Goal: Find specific fact: Find contact information

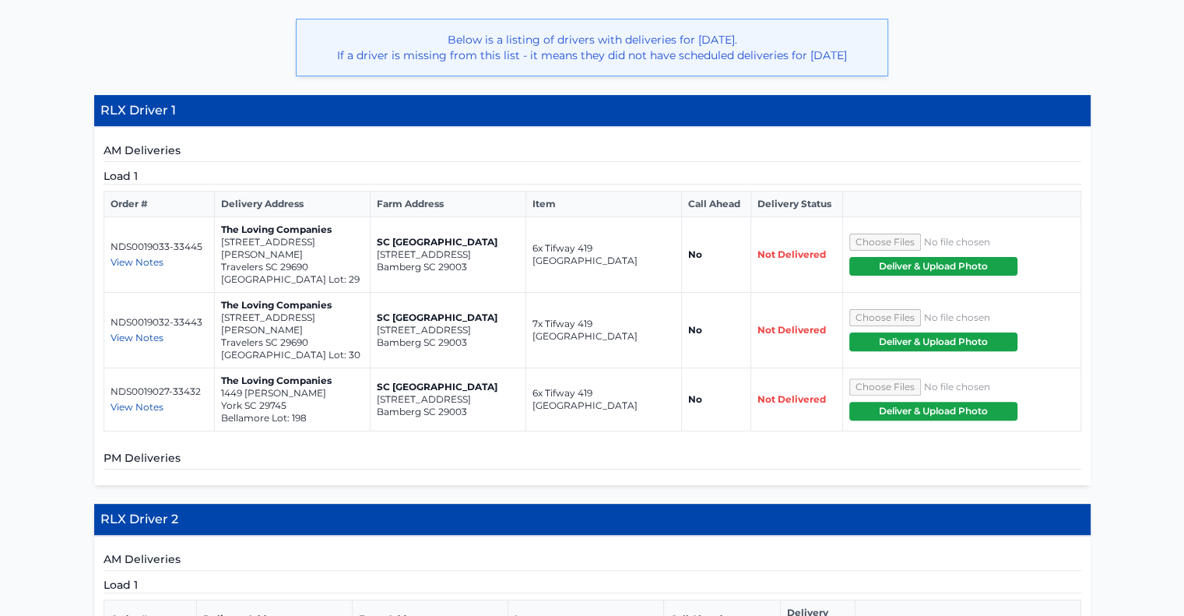
scroll to position [352, 0]
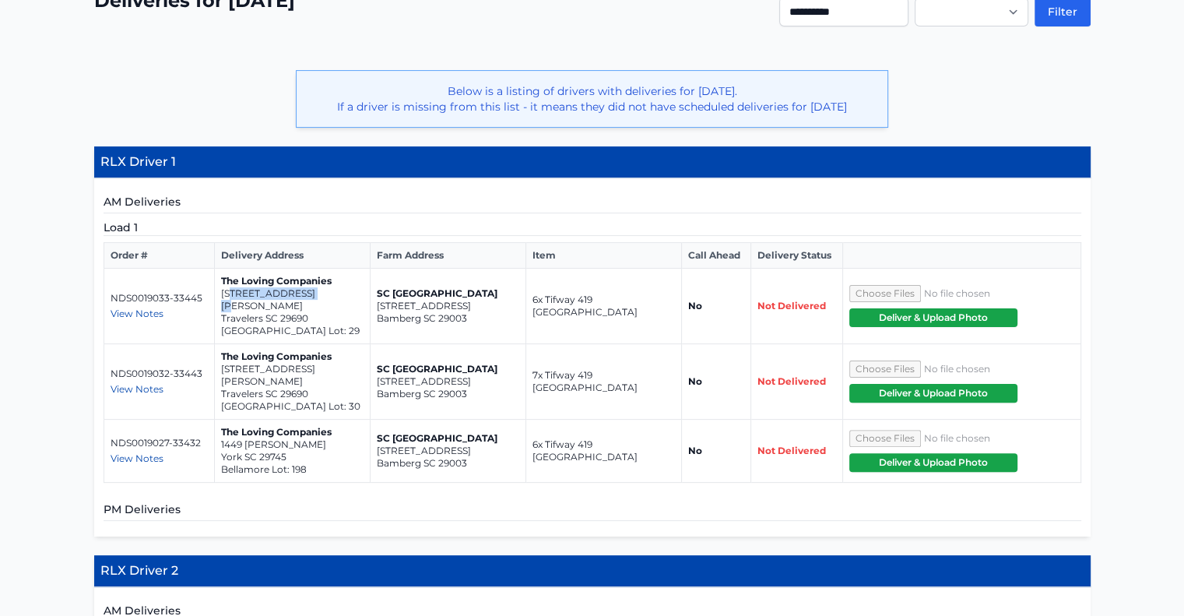
drag, startPoint x: 314, startPoint y: 313, endPoint x: 230, endPoint y: 301, distance: 84.9
click at [230, 301] on p "[STREET_ADDRESS][PERSON_NAME]" at bounding box center [292, 299] width 142 height 25
drag, startPoint x: 307, startPoint y: 321, endPoint x: 220, endPoint y: 301, distance: 88.6
click at [220, 301] on td "The Loving Companies [STREET_ADDRESS][PERSON_NAME] Spring Park Lot: 29" at bounding box center [293, 305] width 156 height 75
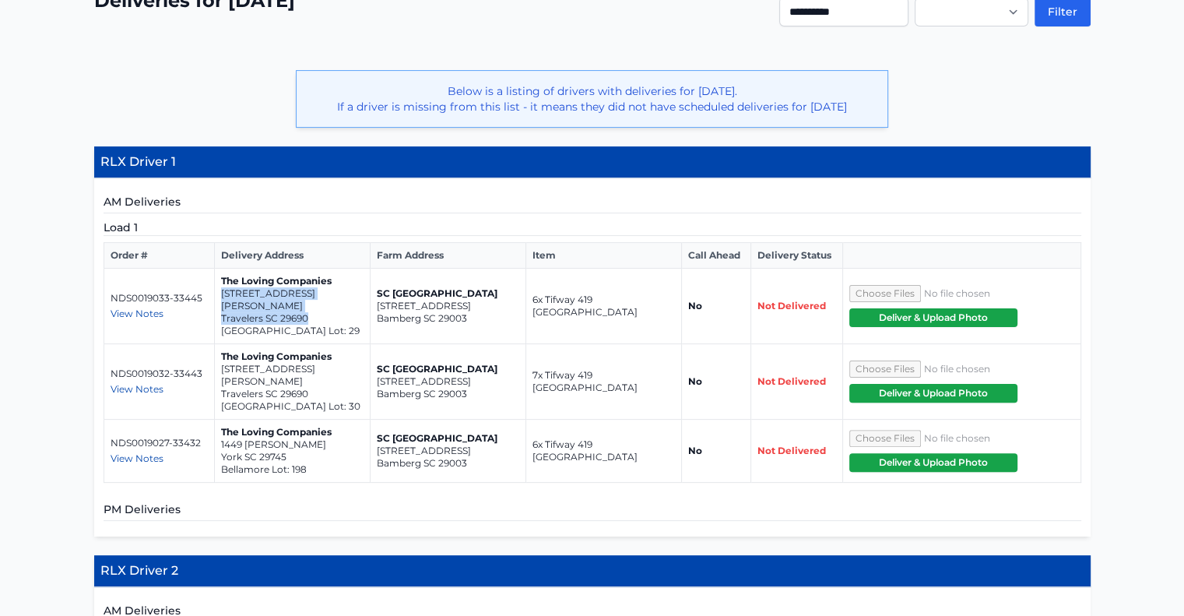
copy td "[STREET_ADDRESS][PERSON_NAME]"
click at [314, 388] on p "Travelers SC 29690" at bounding box center [292, 394] width 142 height 12
drag, startPoint x: 314, startPoint y: 385, endPoint x: 230, endPoint y: 375, distance: 83.9
drag, startPoint x: 230, startPoint y: 375, endPoint x: 316, endPoint y: 392, distance: 87.3
click at [316, 400] on p "[GEOGRAPHIC_DATA] Lot: 30" at bounding box center [292, 406] width 142 height 12
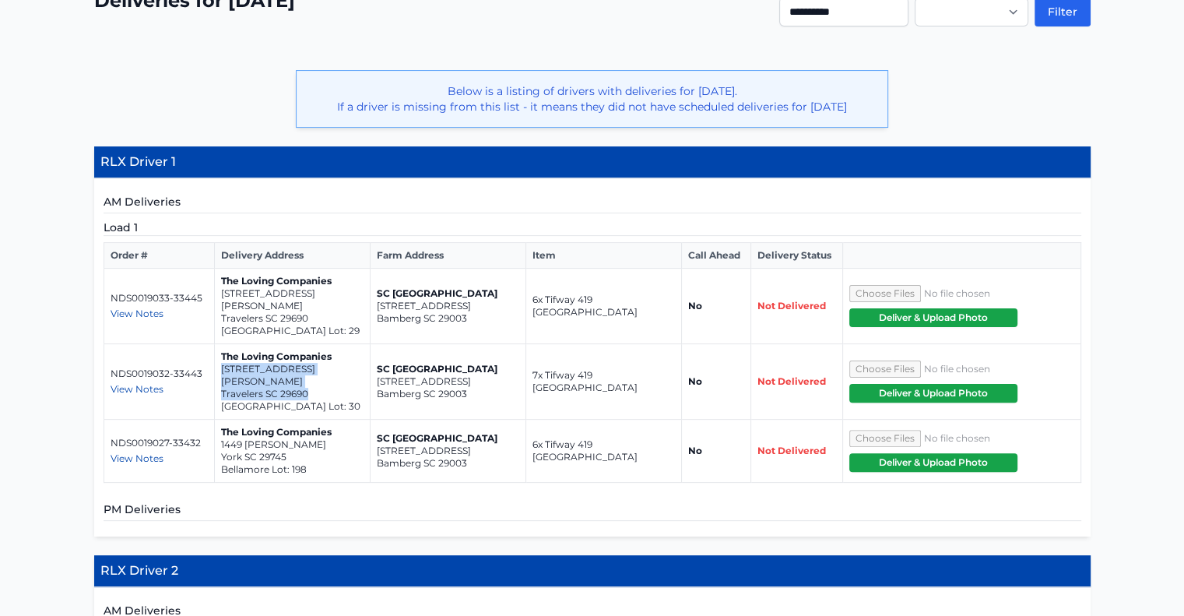
drag, startPoint x: 311, startPoint y: 381, endPoint x: 219, endPoint y: 367, distance: 92.9
click at [219, 367] on td "The Loving Companies [STREET_ADDRESS][PERSON_NAME] Spring Park Lot: 30" at bounding box center [293, 381] width 156 height 75
copy td "200 [PERSON_NAME] Place Travelers SC 29690"
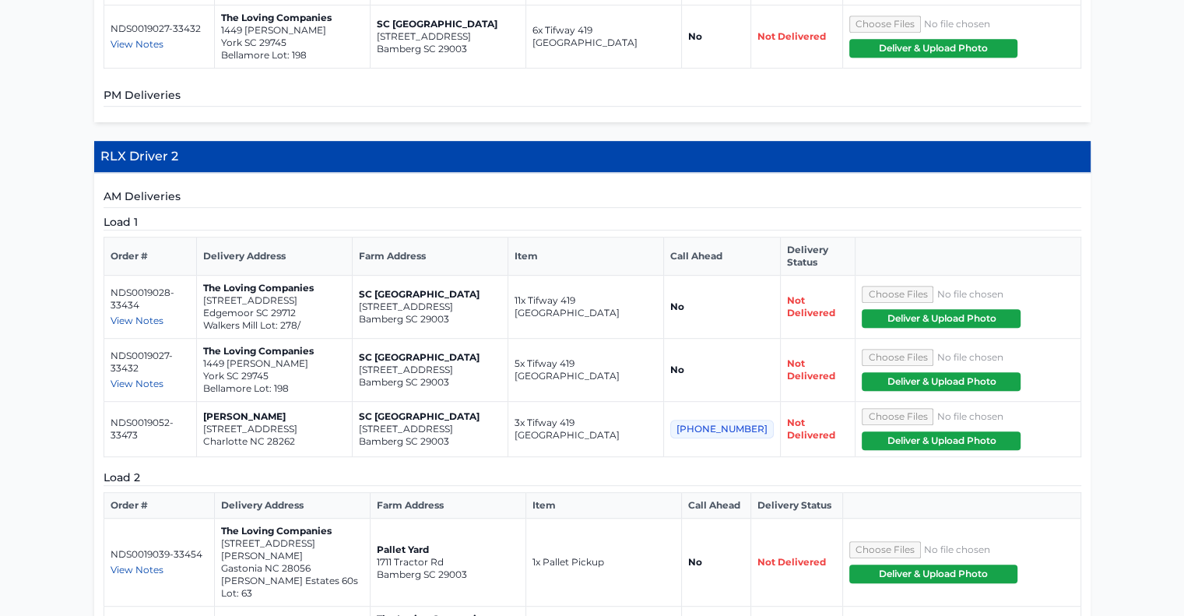
scroll to position [766, 0]
click at [330, 319] on p "Walkers Mill Lot: 278/" at bounding box center [274, 325] width 142 height 12
drag, startPoint x: 319, startPoint y: 286, endPoint x: 212, endPoint y: 272, distance: 107.5
click at [212, 276] on td "The Loving Companies [STREET_ADDRESS] Walkers Mill Lot: 278/" at bounding box center [274, 307] width 156 height 63
copy td "[STREET_ADDRESS]"
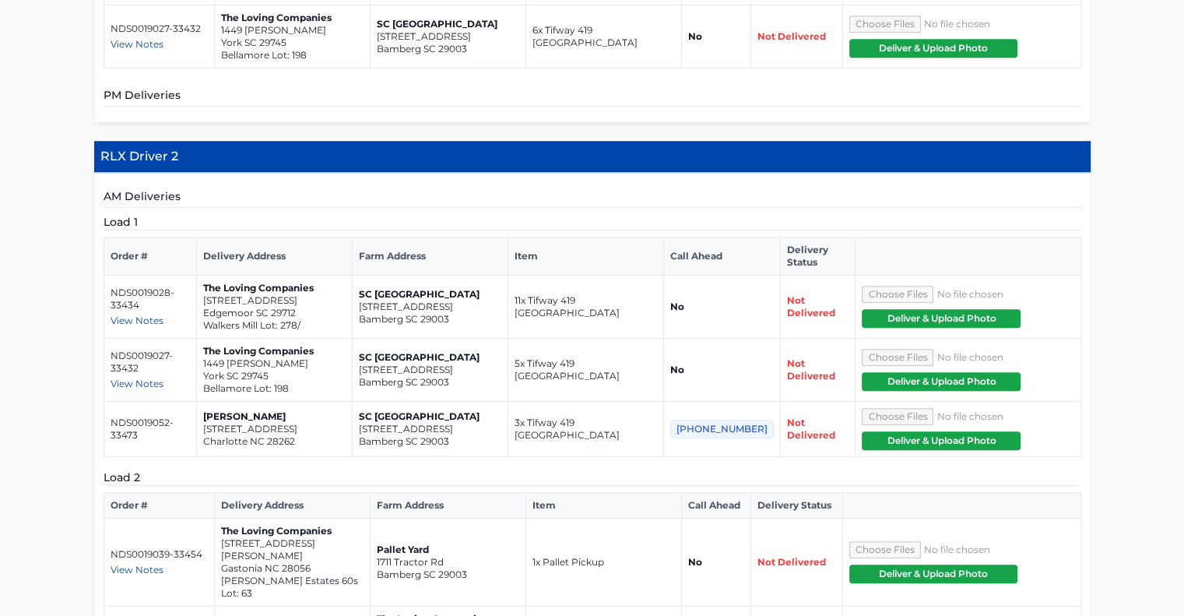
click at [298, 357] on p "1449 [PERSON_NAME]" at bounding box center [274, 363] width 142 height 12
drag, startPoint x: 286, startPoint y: 346, endPoint x: 215, endPoint y: 336, distance: 71.5
click at [215, 339] on td "The Loving Companies [STREET_ADDRESS][PERSON_NAME]" at bounding box center [274, 370] width 156 height 63
copy td "[STREET_ADDRESS][PERSON_NAME]"
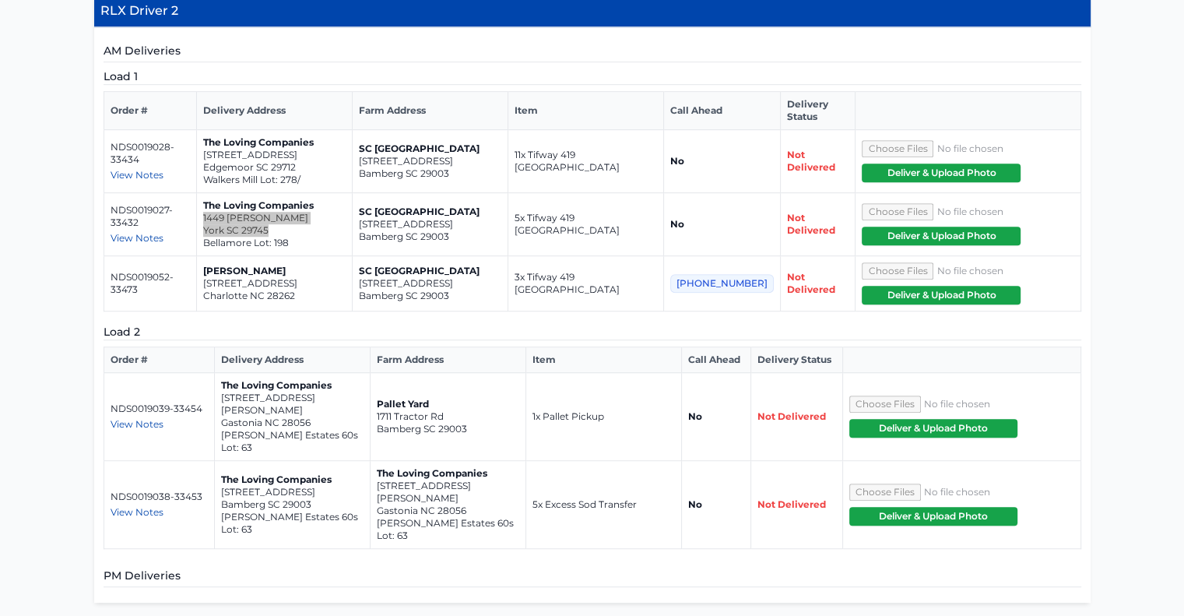
scroll to position [911, 0]
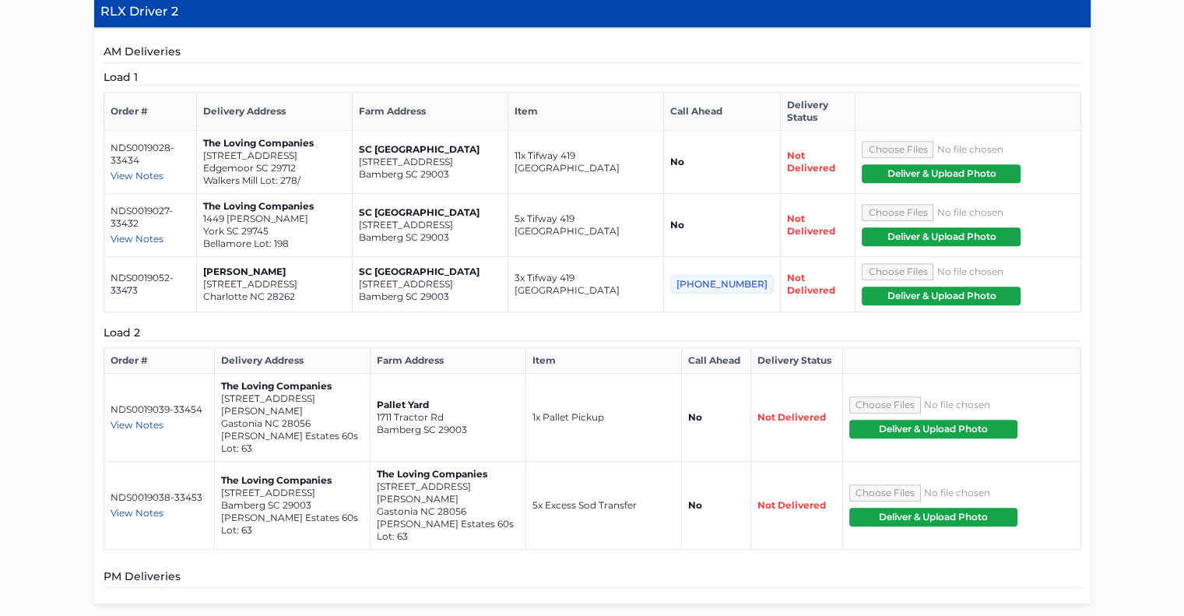
click at [277, 290] on p "Charlotte NC 28262" at bounding box center [274, 296] width 142 height 12
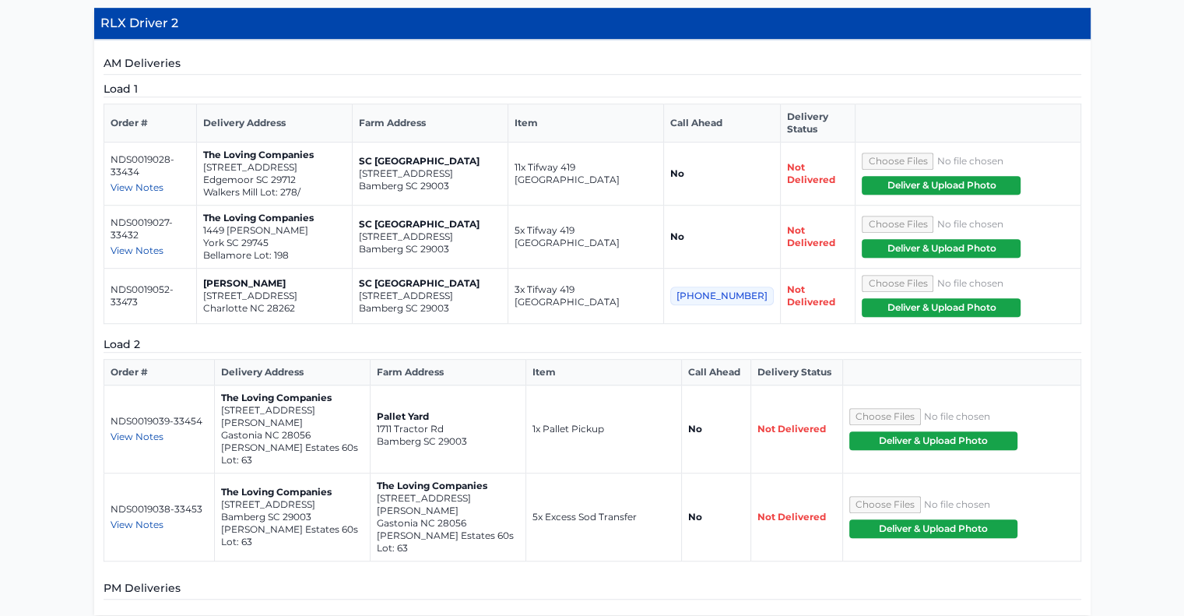
scroll to position [896, 0]
